Goal: Task Accomplishment & Management: Use online tool/utility

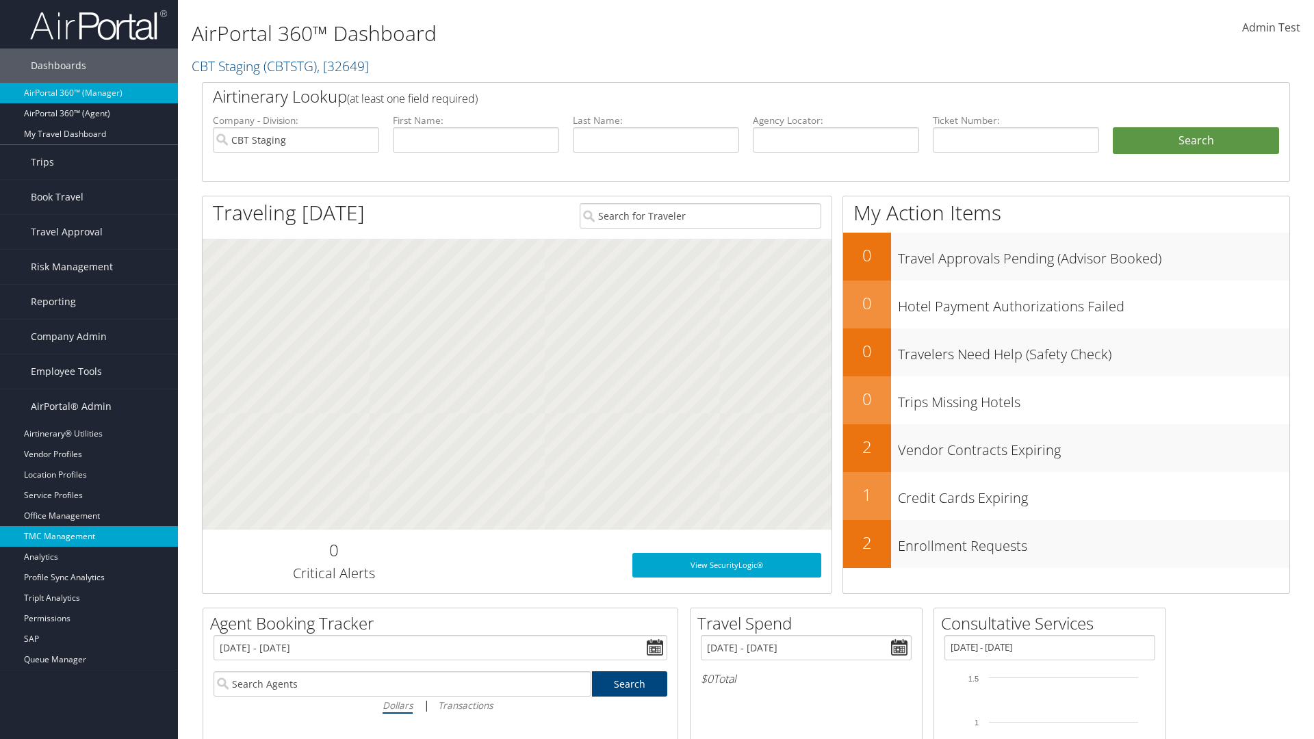
click at [89, 537] on link "TMC Management" at bounding box center [89, 536] width 178 height 21
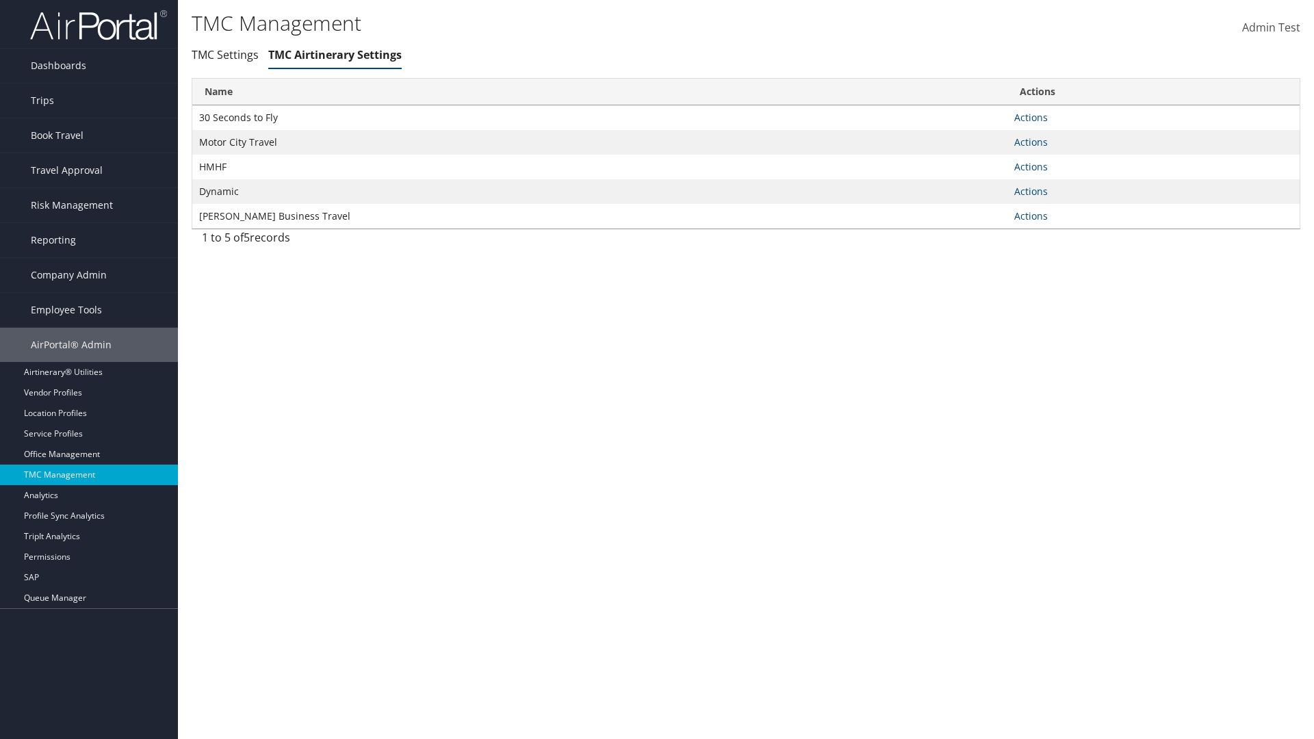
click at [1031, 117] on link "Actions" at bounding box center [1031, 117] width 34 height 13
click at [0, 0] on link "Manage Air notes" at bounding box center [0, 0] width 0 height 0
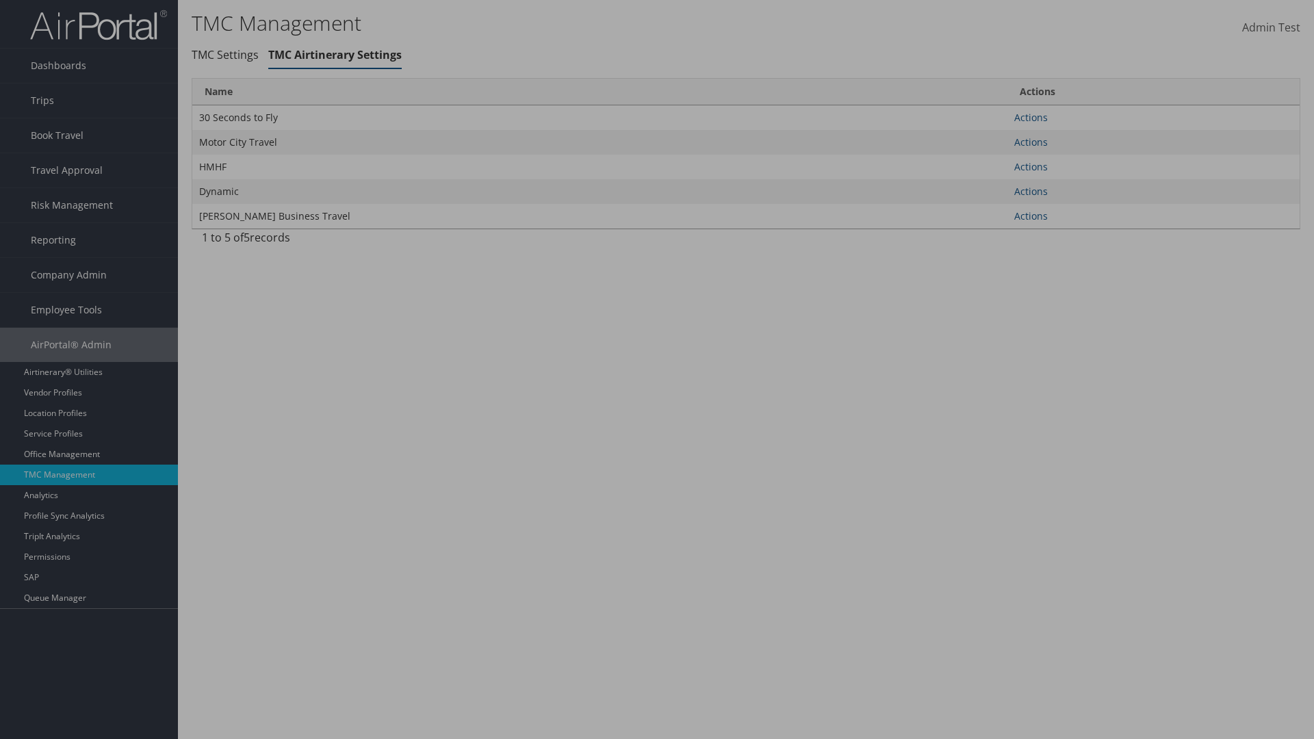
click at [0, 0] on link "Table Actions" at bounding box center [0, 0] width 0 height 0
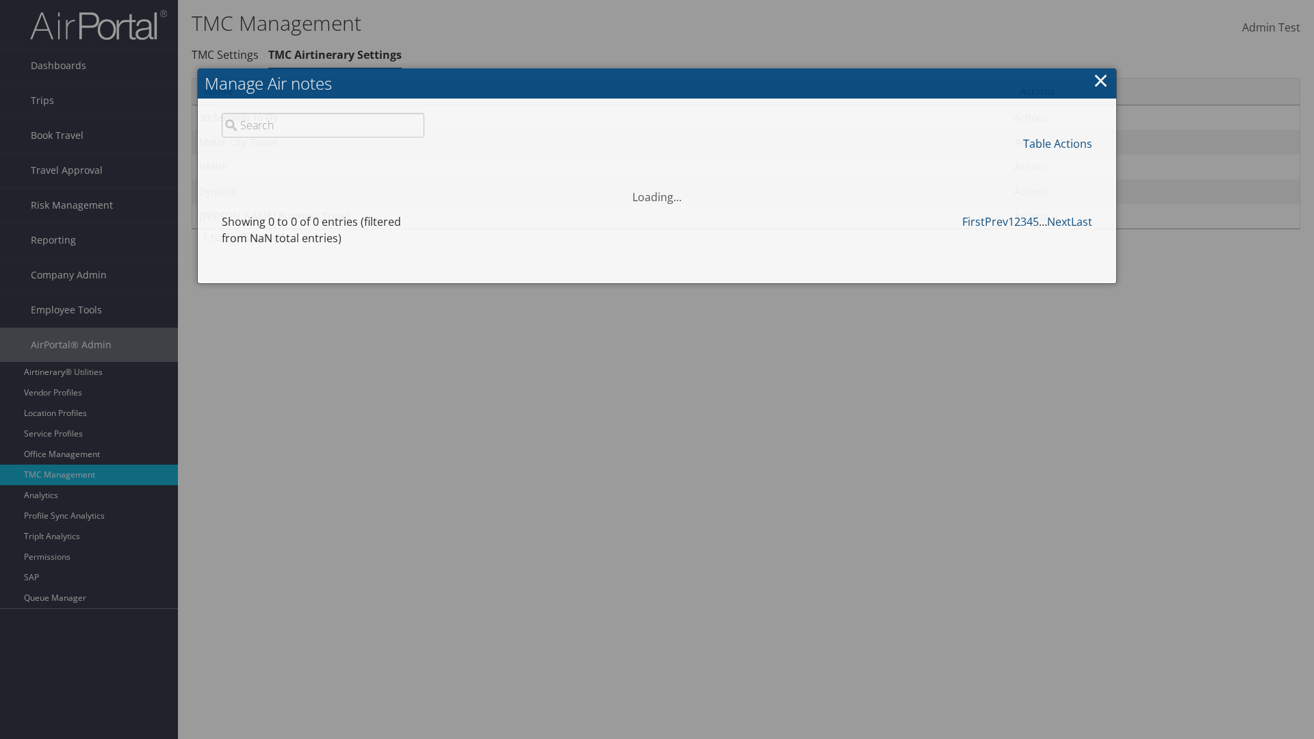
click at [1011, 164] on link "New Record" at bounding box center [1012, 164] width 180 height 23
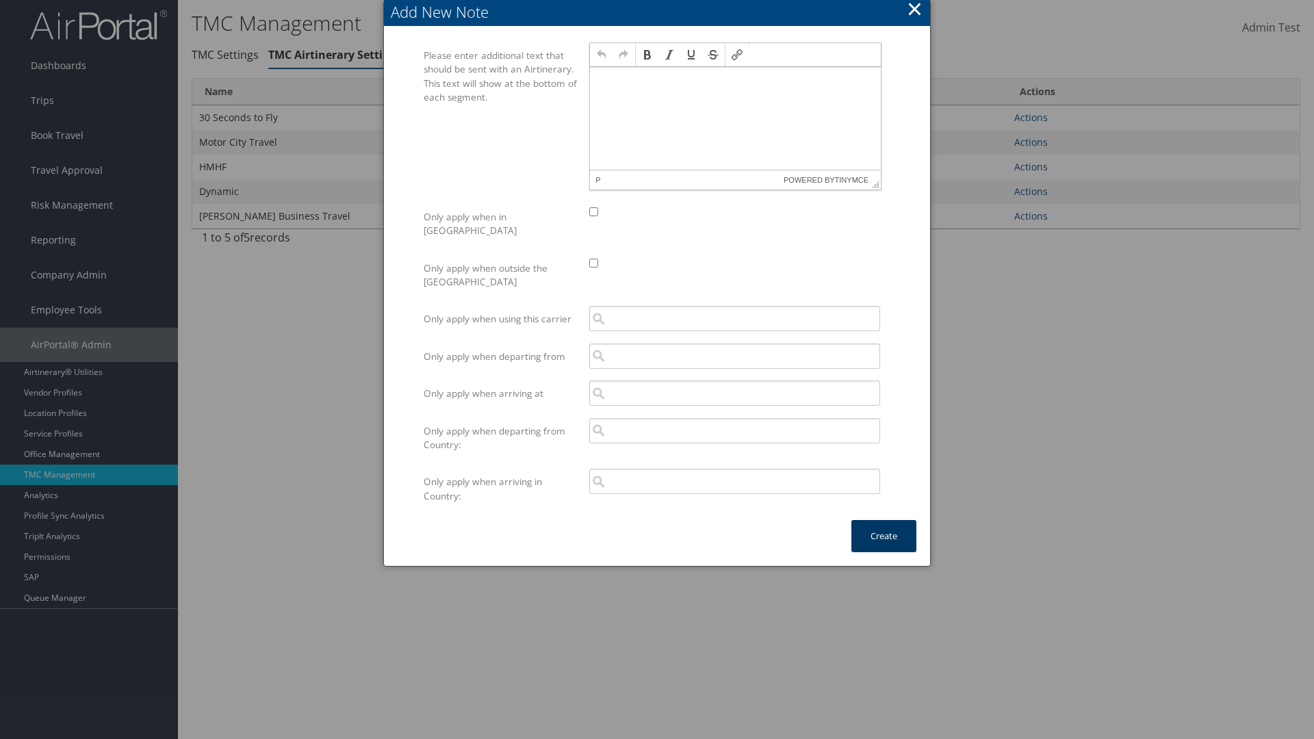
click at [884, 522] on button "Create" at bounding box center [883, 536] width 65 height 32
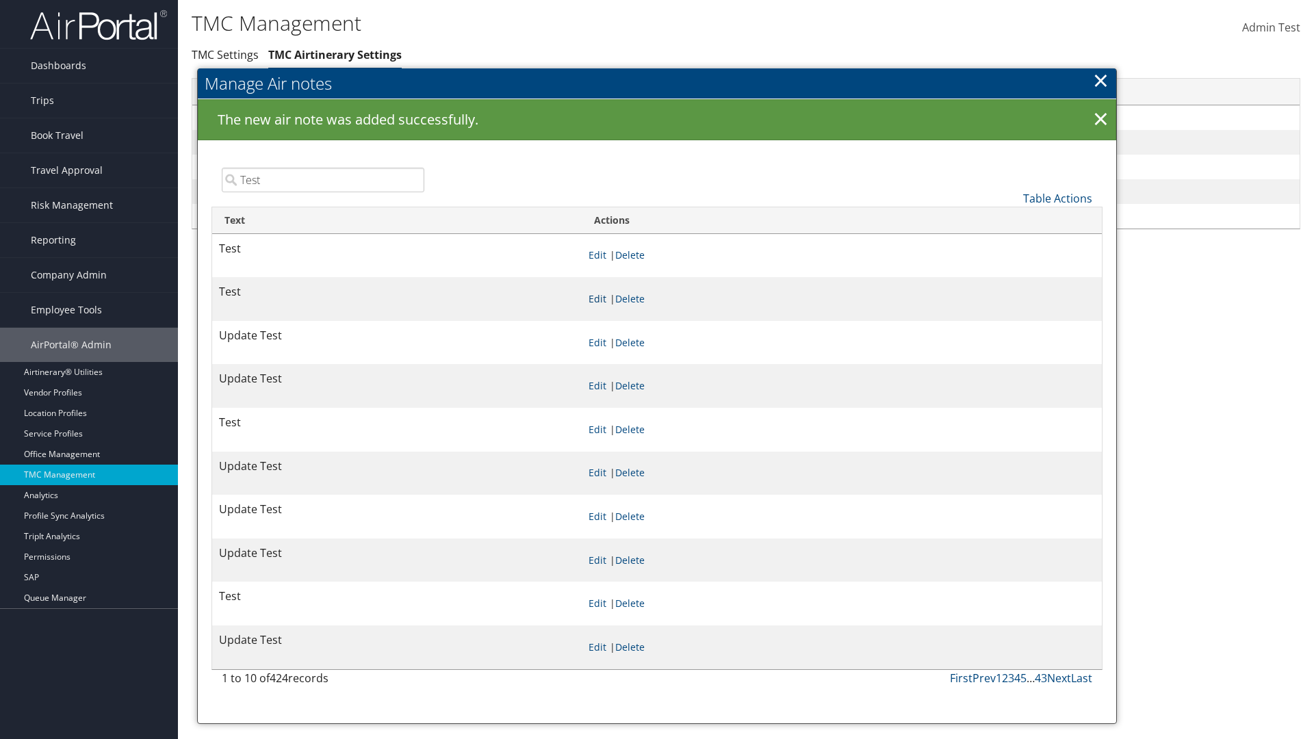
type input "Test"
click at [606, 298] on link "Edit" at bounding box center [598, 298] width 18 height 13
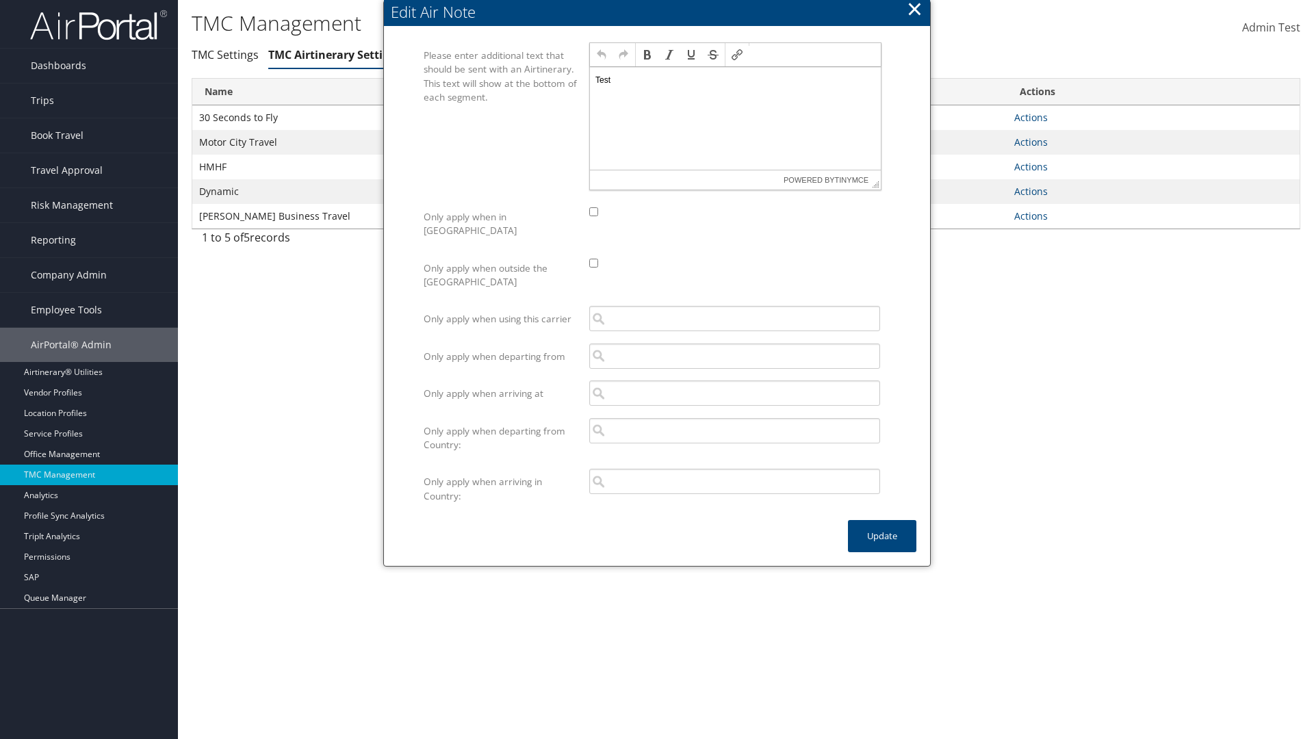
click at [735, 79] on p "Test" at bounding box center [735, 80] width 280 height 11
click at [882, 522] on button "Update" at bounding box center [882, 536] width 68 height 32
